Goal: Information Seeking & Learning: Learn about a topic

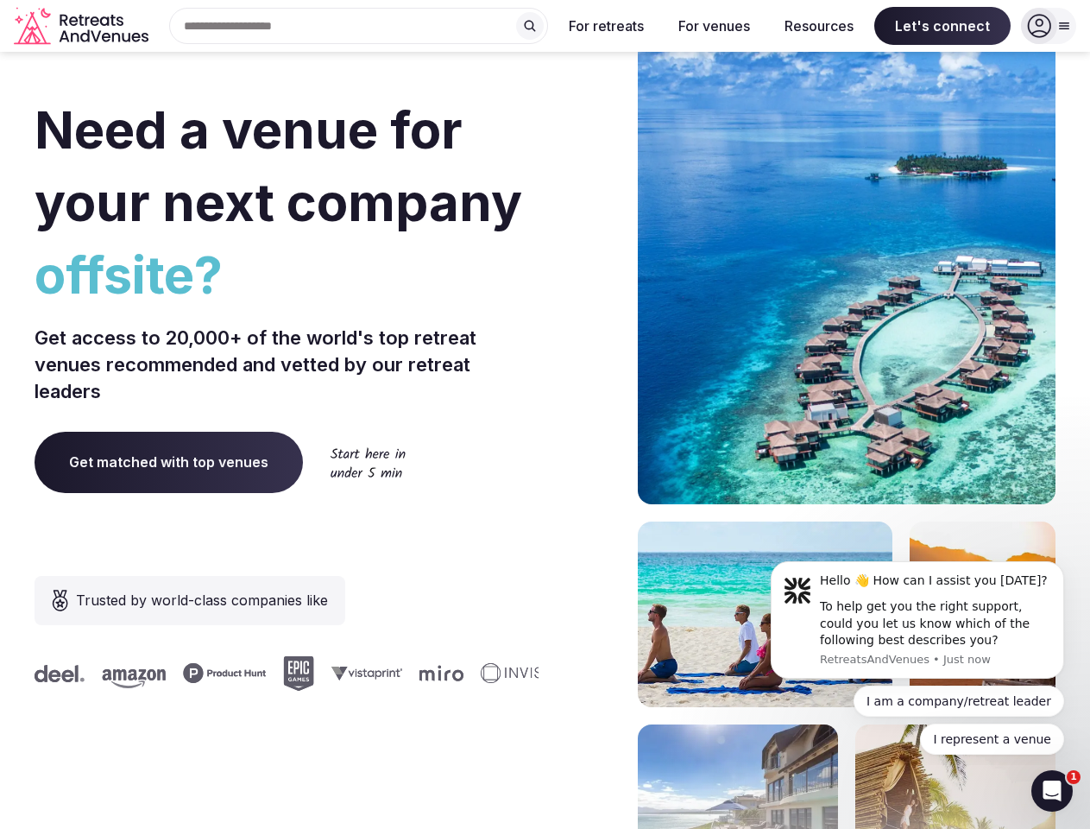
click at [545, 414] on div "Need a venue for your next company offsite? Get access to 20,000+ of the world'…" at bounding box center [545, 517] width 1021 height 1040
click at [359, 26] on div "Search Popular Destinations [GEOGRAPHIC_DATA], [GEOGRAPHIC_DATA] [GEOGRAPHIC_DA…" at bounding box center [351, 26] width 393 height 36
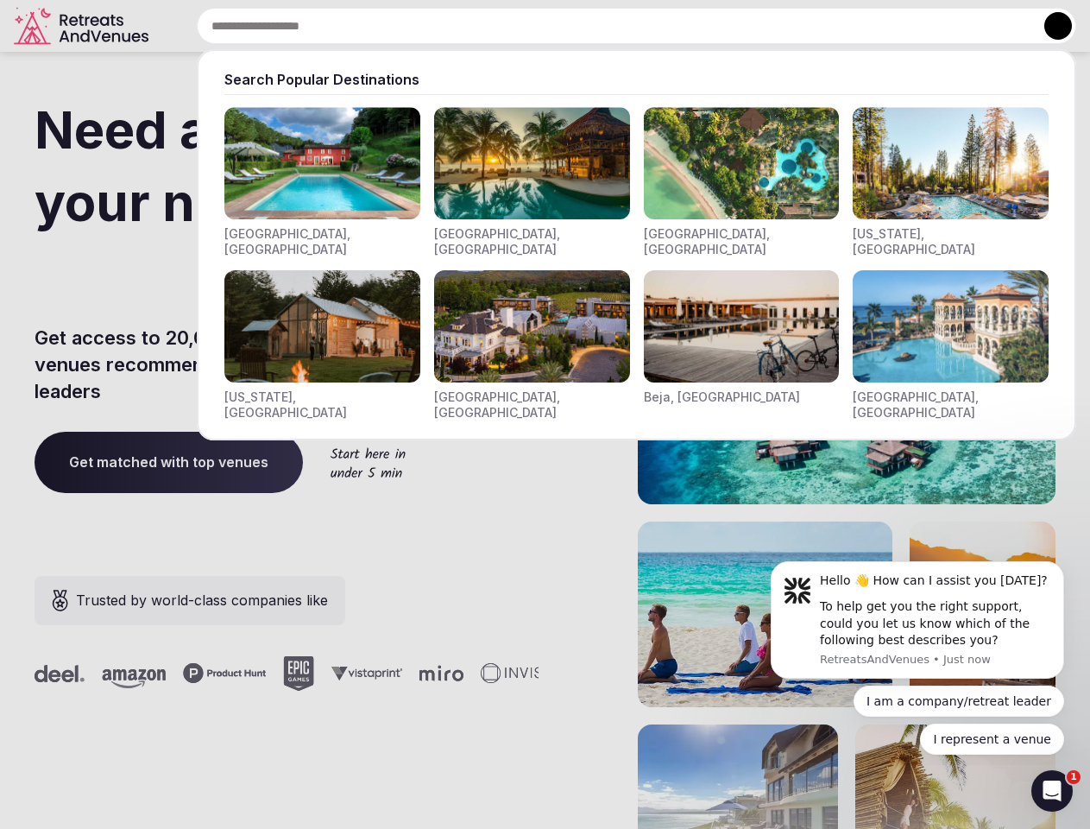
click at [530, 26] on input "text" at bounding box center [636, 26] width 879 height 36
click at [607, 26] on input "text" at bounding box center [636, 26] width 879 height 36
click at [714, 26] on input "text" at bounding box center [636, 26] width 879 height 36
click at [819, 26] on input "text" at bounding box center [636, 26] width 879 height 36
click at [942, 26] on input "text" at bounding box center [636, 26] width 879 height 36
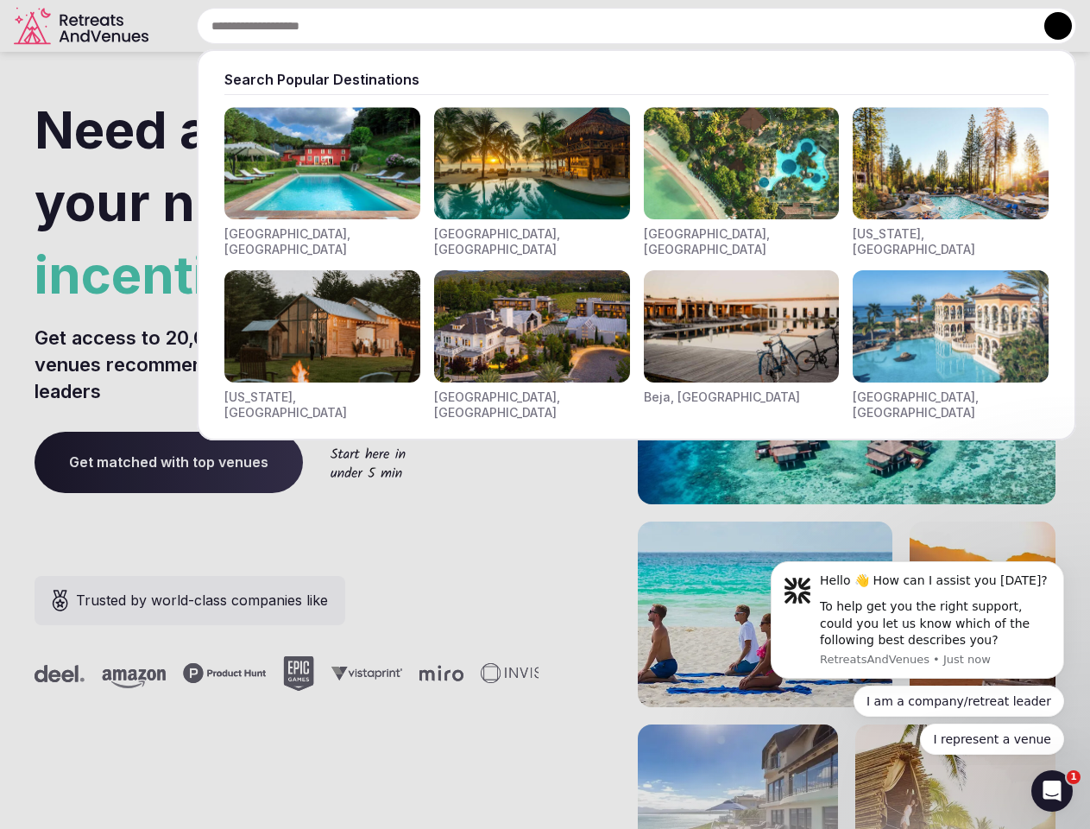
click at [1049, 26] on button at bounding box center [1058, 26] width 28 height 28
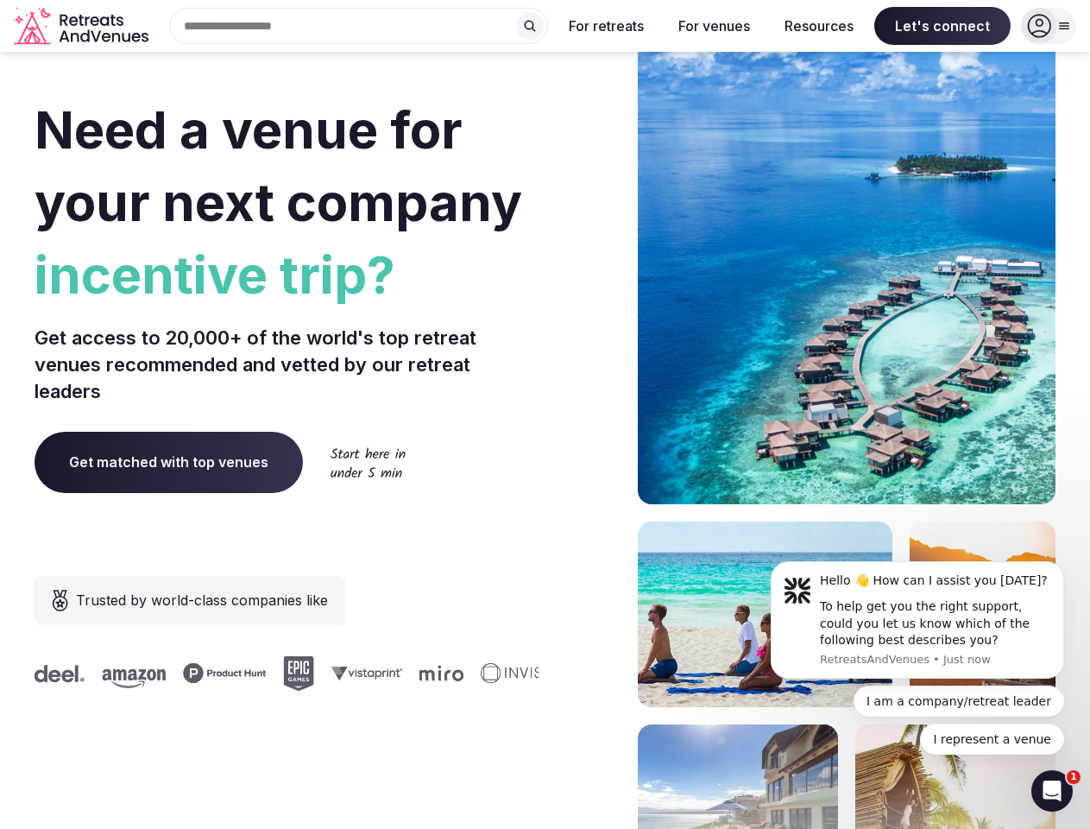
click at [917, 620] on div "To help get you the right support, could you let us know which of the following…" at bounding box center [935, 623] width 231 height 51
click at [1068, 566] on section "Need a venue for your next company incentive trip? Get access to 20,000+ of the…" at bounding box center [545, 517] width 1090 height 1040
